Goal: Task Accomplishment & Management: Use online tool/utility

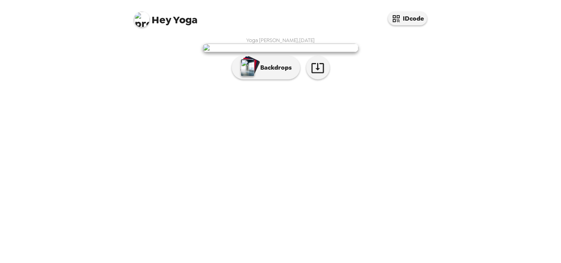
scroll to position [18, 0]
click at [272, 72] on p "Backdrops" at bounding box center [273, 67] width 35 height 9
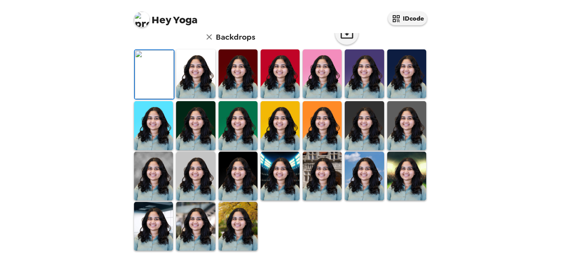
scroll to position [106, 0]
click at [237, 98] on img at bounding box center [238, 73] width 39 height 49
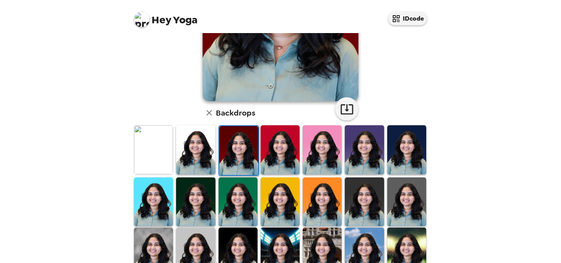
scroll to position [138, 0]
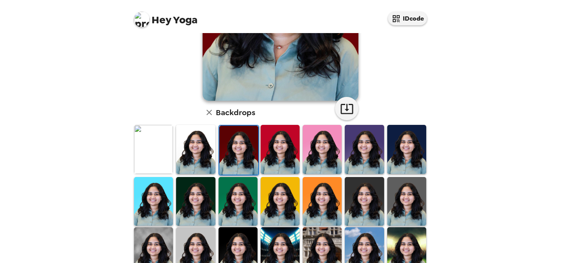
click at [194, 152] on img at bounding box center [195, 149] width 39 height 49
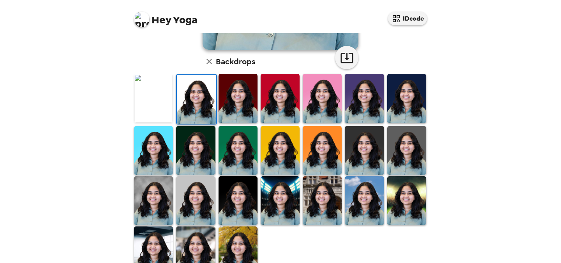
scroll to position [214, 0]
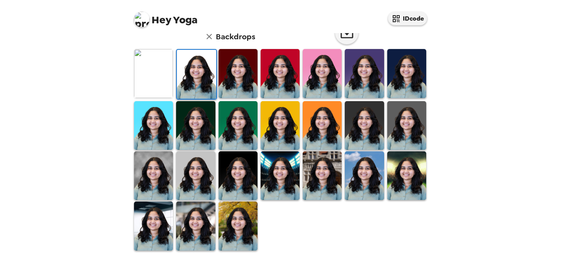
click at [247, 228] on img at bounding box center [238, 226] width 39 height 49
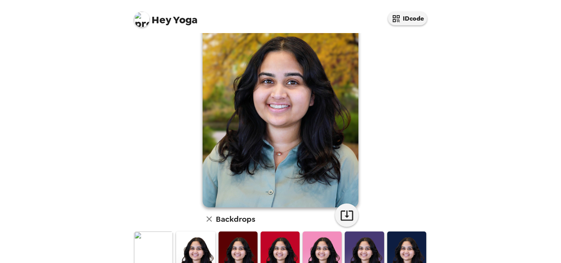
scroll to position [32, 0]
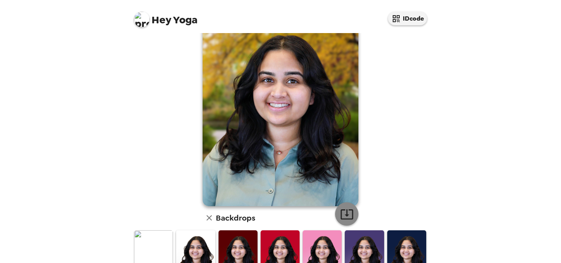
click at [345, 209] on icon "button" at bounding box center [347, 215] width 14 height 14
